Goal: Transaction & Acquisition: Obtain resource

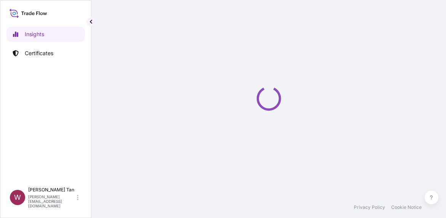
select select "2025"
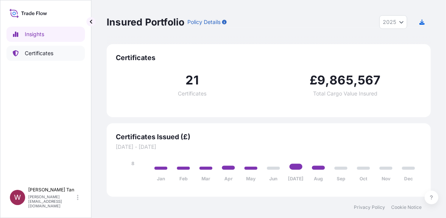
click at [46, 55] on p "Certificates" at bounding box center [39, 54] width 29 height 8
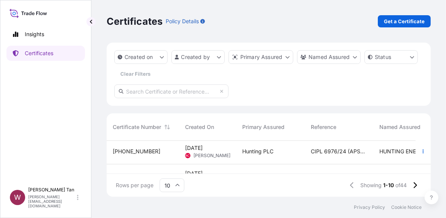
scroll to position [228, 0]
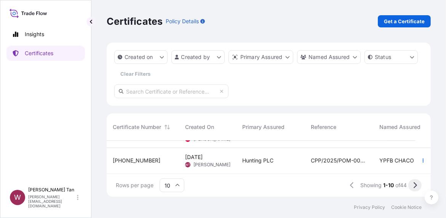
click at [414, 184] on icon at bounding box center [415, 185] width 3 height 6
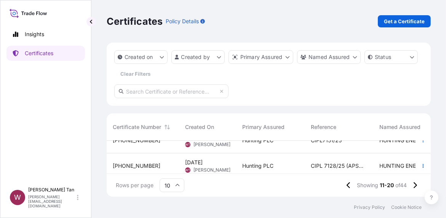
scroll to position [122, 0]
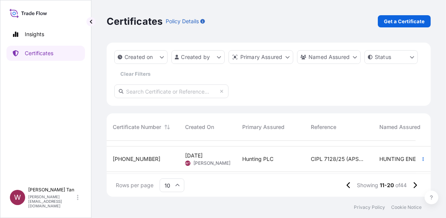
click at [129, 157] on span "[PHONE_NUMBER]" at bounding box center [137, 159] width 48 height 8
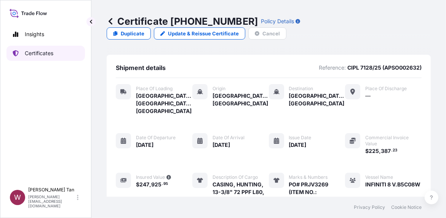
click at [37, 50] on p "Certificates" at bounding box center [39, 54] width 29 height 8
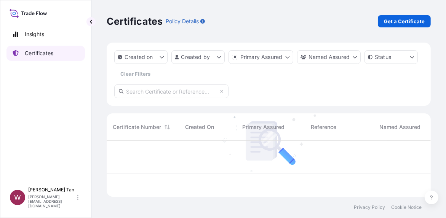
scroll to position [54, 318]
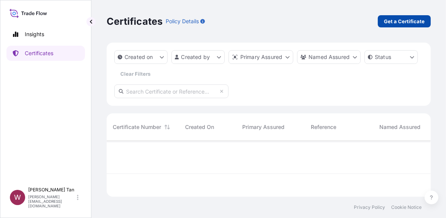
click at [406, 21] on p "Get a Certificate" at bounding box center [404, 22] width 41 height 8
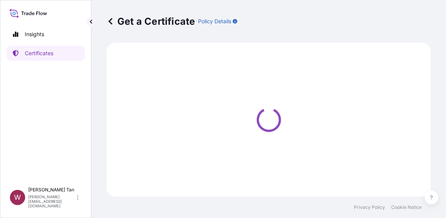
select select "Ocean Vessel"
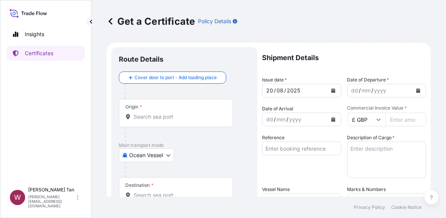
click at [51, 96] on div "Insights Certificates" at bounding box center [45, 102] width 78 height 164
click at [171, 113] on input "Origin *" at bounding box center [179, 117] width 90 height 8
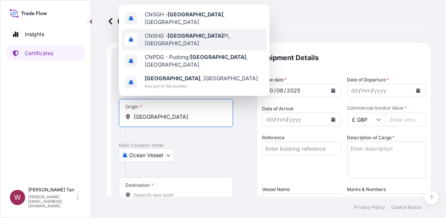
click at [182, 31] on div "CNSHG - [GEOGRAPHIC_DATA] Pt, [GEOGRAPHIC_DATA]" at bounding box center [194, 39] width 145 height 21
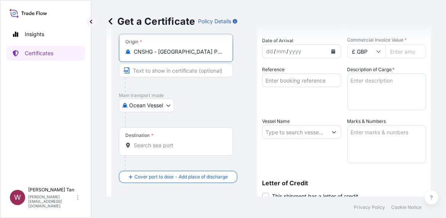
scroll to position [76, 0]
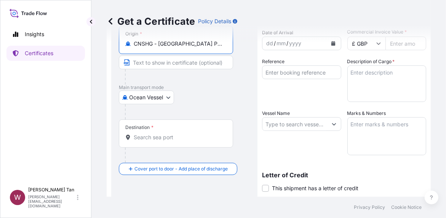
type input "CNSHG - [GEOGRAPHIC_DATA] Pt, [GEOGRAPHIC_DATA]"
click at [166, 142] on div "Destination *" at bounding box center [176, 134] width 114 height 28
click at [166, 141] on input "Destination *" at bounding box center [179, 138] width 90 height 8
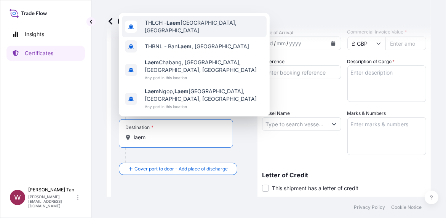
click at [187, 33] on span "THLCH - [GEOGRAPHIC_DATA], [GEOGRAPHIC_DATA]" at bounding box center [204, 26] width 119 height 15
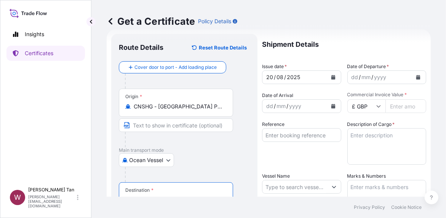
scroll to position [0, 0]
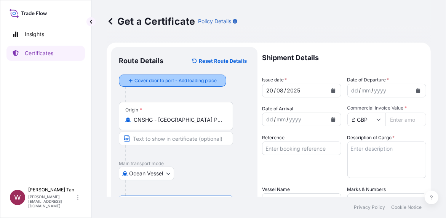
type input "THLCH - [GEOGRAPHIC_DATA], [GEOGRAPHIC_DATA]"
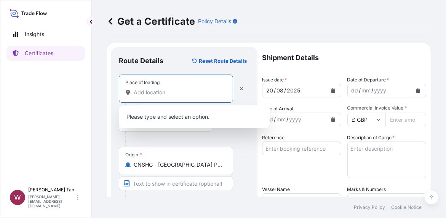
click at [177, 95] on input "Place of loading" at bounding box center [179, 93] width 90 height 8
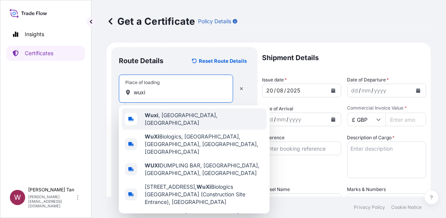
click at [175, 113] on div "Wuxi , [GEOGRAPHIC_DATA], [GEOGRAPHIC_DATA]" at bounding box center [194, 119] width 145 height 21
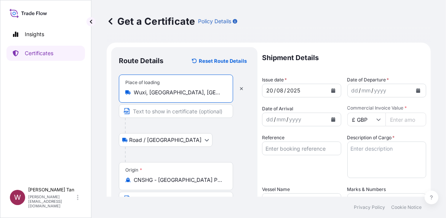
type input "Wuxi, [GEOGRAPHIC_DATA], [GEOGRAPHIC_DATA]"
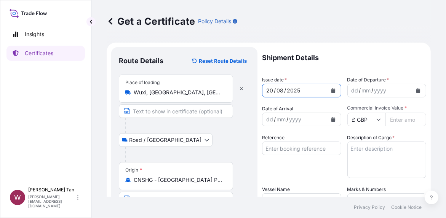
click at [335, 89] on button "Calendar" at bounding box center [333, 91] width 12 height 12
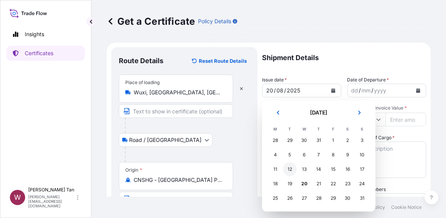
click at [289, 168] on div "12" at bounding box center [290, 170] width 14 height 14
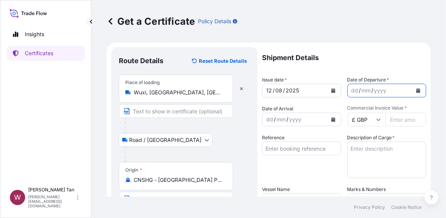
click at [416, 89] on icon "Calendar" at bounding box center [418, 90] width 4 height 5
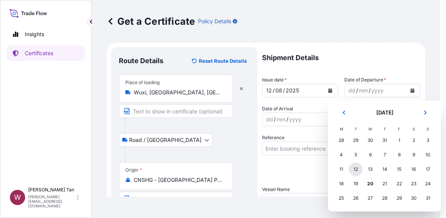
click at [351, 172] on div "12" at bounding box center [356, 170] width 14 height 14
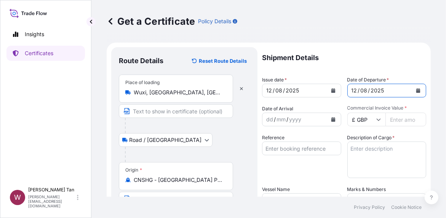
click at [331, 119] on icon "Calendar" at bounding box center [333, 119] width 5 height 5
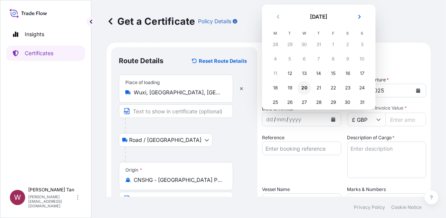
click at [302, 86] on div "20" at bounding box center [304, 88] width 14 height 14
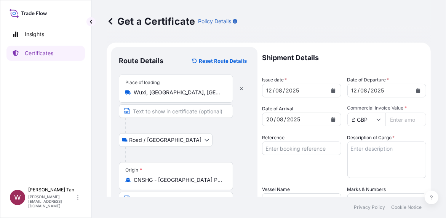
click at [378, 119] on input "£ GBP" at bounding box center [366, 120] width 38 height 14
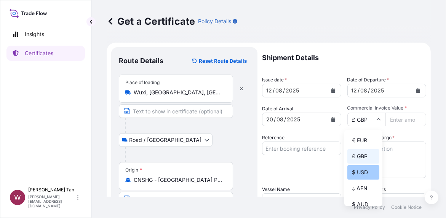
click at [362, 168] on div "$ USD" at bounding box center [363, 172] width 32 height 14
type input "$ USD"
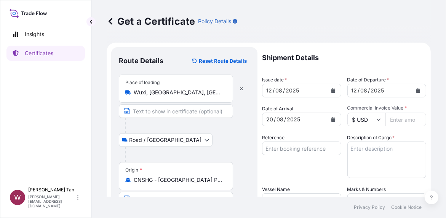
click at [389, 117] on input "Commercial Invoice Value *" at bounding box center [405, 120] width 41 height 14
paste input "682058.52"
type input "682058.52"
click at [290, 152] on input "Reference" at bounding box center [301, 149] width 79 height 14
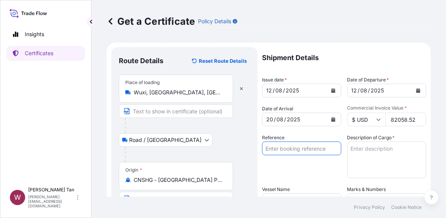
scroll to position [0, 0]
click at [291, 148] on input "CIPL 7007/24 (APSO001829-P4)" at bounding box center [301, 149] width 79 height 14
click at [300, 147] on input "CIPL 7007/24 (APSO001829-P4)" at bounding box center [301, 149] width 79 height 14
paste input "7227/25"
click at [325, 148] on input "CIPL 7227/25 (APSO001829-P4)" at bounding box center [301, 149] width 79 height 14
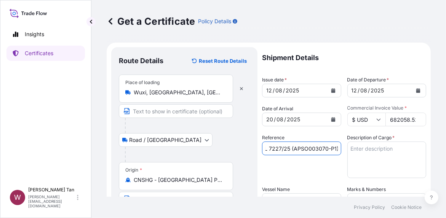
scroll to position [0, 10]
type input "CIPL 7227/25 (APSO003070-P1)"
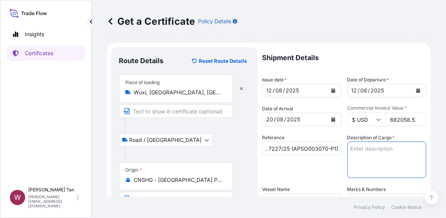
click at [364, 153] on textarea "Description of Cargo *" at bounding box center [386, 160] width 79 height 37
paste textarea "9-5/8" 47# L80 SL FLUSH R3 SMLS"
paste textarea "286"
type textarea "9-5/8" 47# L80 SL FLUSH R3 SMLS - 286 JTS"
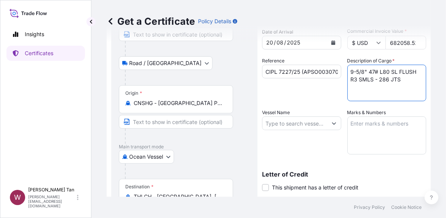
scroll to position [114, 0]
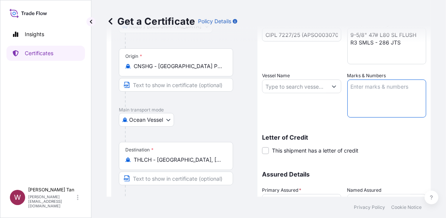
click at [367, 95] on textarea "Marks & Numbers" at bounding box center [386, 99] width 79 height 38
paste textarea "TOTAL NO. OF PACKAGE : 143 TOTAL G/ WEIGHT : 273.510 MT"
type textarea "TOTAL NO. OF PACKAGE : 143 TOTAL G/ WEIGHT : 273.510 MT"
click at [294, 82] on input "Vessel Name" at bounding box center [294, 87] width 65 height 14
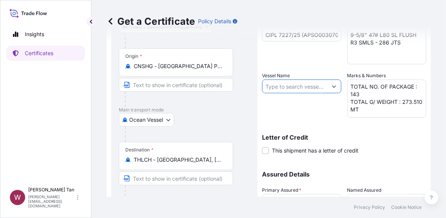
paste input "SITC [PERSON_NAME]2516S"
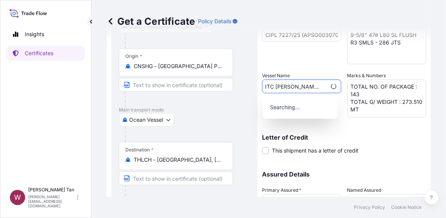
type input "SITC [PERSON_NAME]2516S"
click at [352, 131] on div "Letter of Credit This shipment has a letter of credit Letter of credit * Letter…" at bounding box center [344, 139] width 164 height 29
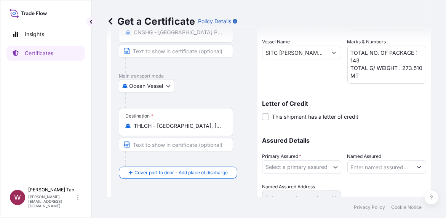
scroll to position [152, 0]
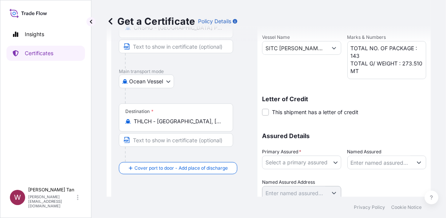
click at [317, 164] on body "0 options available. Insights Certificates W [PERSON_NAME] [PERSON_NAME][EMAIL_…" at bounding box center [223, 109] width 446 height 218
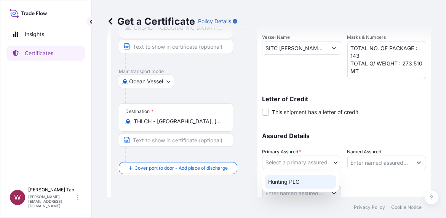
click at [310, 178] on div "Hunting PLC" at bounding box center [300, 182] width 71 height 14
select select "31437"
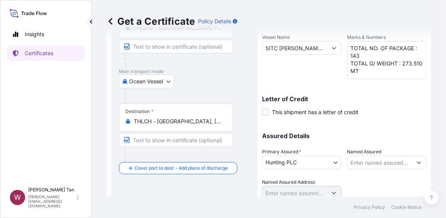
click at [367, 180] on div at bounding box center [386, 189] width 79 height 21
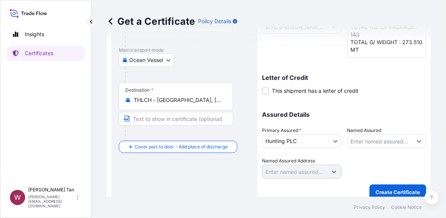
scroll to position [181, 0]
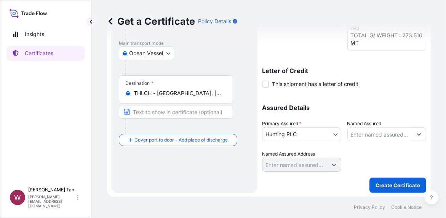
click at [395, 134] on input "Named Assured" at bounding box center [380, 135] width 65 height 14
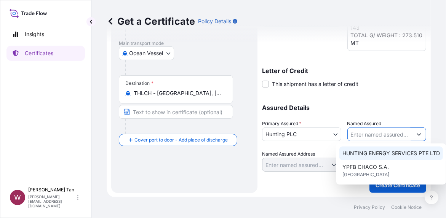
click at [394, 155] on span "HUNTING ENERGY SERVICES PTE LTD" at bounding box center [390, 154] width 97 height 8
type input "HUNTING ENERGY SERVICES PTE LTD"
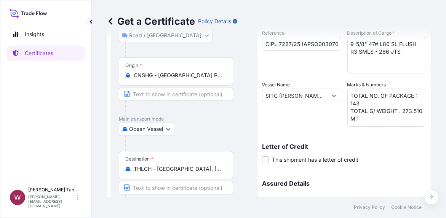
scroll to position [67, 0]
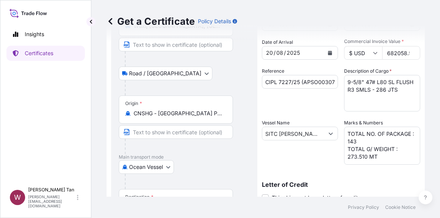
click at [345, 131] on textarea "TOTAL NO. OF PACKAGE : 143 TOTAL G/ WEIGHT : 273.510 MT" at bounding box center [382, 146] width 76 height 38
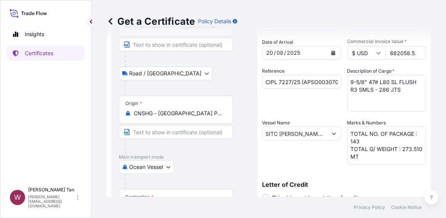
drag, startPoint x: 366, startPoint y: 126, endPoint x: 305, endPoint y: 108, distance: 63.1
click at [291, 104] on div "Reference CIPL 7227/25 (APSO003070-P1)" at bounding box center [301, 89] width 79 height 44
click at [347, 133] on textarea "TOTAL NO. OF PACKAGE : 143 TOTAL G/ WEIGHT : 273.510 MT" at bounding box center [386, 146] width 79 height 38
paste textarea "11X45HC FCL CONTAINER STC"
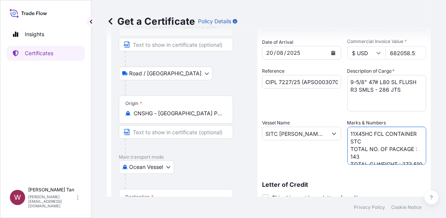
click at [352, 133] on textarea "11X45HC FCL CONTAINER STC TOTAL NO. OF PACKAGE : 143 TOTAL G/ WEIGHT : 273.510 …" at bounding box center [386, 146] width 79 height 38
click at [357, 134] on textarea "11 X45HC FCL CONTAINER STC TOTAL NO. OF PACKAGE : 143 TOTAL G/ WEIGHT : 273.510…" at bounding box center [386, 146] width 79 height 38
click at [372, 134] on textarea "11 X 45HC FCL CONTAINER STC TOTAL NO. OF PACKAGE : 143 TOTAL G/ WEIGHT : 273.51…" at bounding box center [386, 146] width 79 height 38
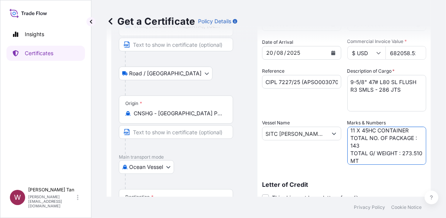
scroll to position [6, 0]
type textarea "11 X 45HC CONTAINER TOTAL NO. OF PACKAGE : 143 TOTAL G/ WEIGHT : 273.510 MT"
click at [305, 161] on div "Vessel Name SITC [PERSON_NAME]2516S" at bounding box center [301, 142] width 79 height 46
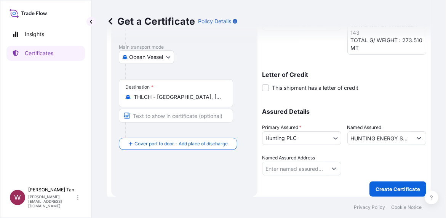
scroll to position [181, 0]
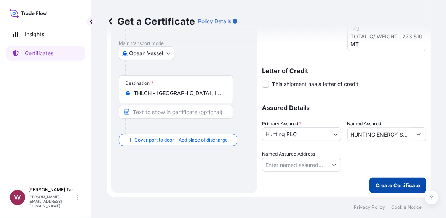
click at [392, 187] on p "Create Certificate" at bounding box center [397, 186] width 45 height 8
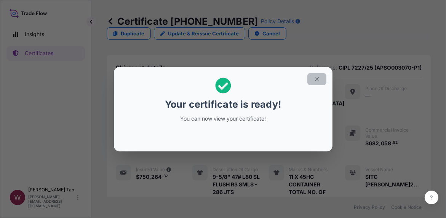
click at [318, 78] on icon "button" at bounding box center [316, 79] width 7 height 7
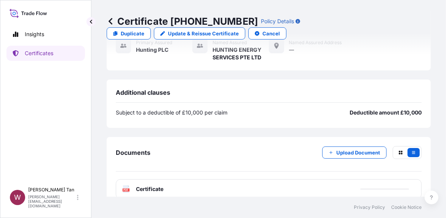
scroll to position [238, 0]
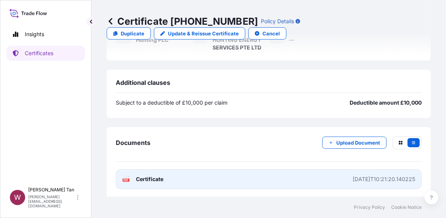
click at [160, 178] on span "Certificate" at bounding box center [149, 180] width 27 height 8
